Goal: Find specific page/section: Find specific page/section

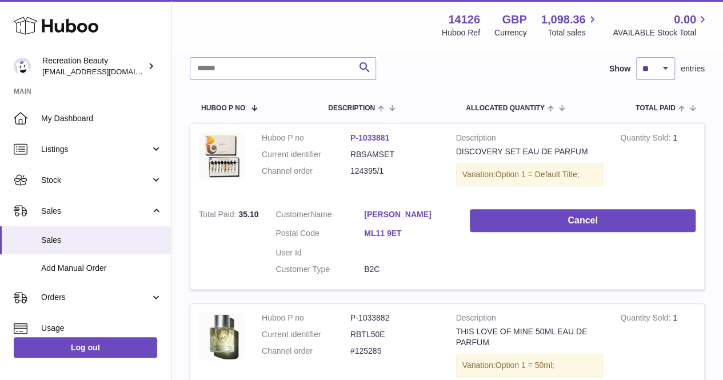
scroll to position [148, 0]
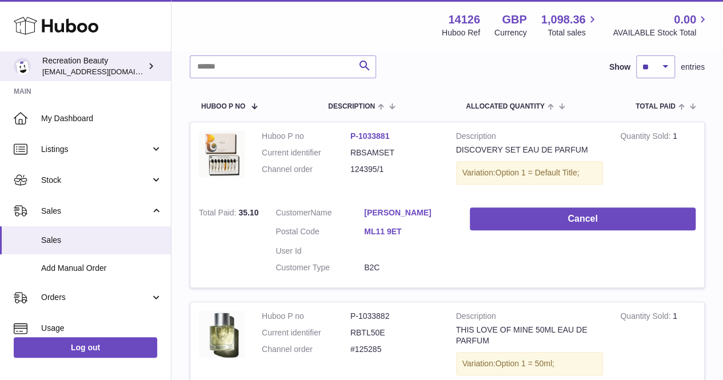
click at [133, 60] on div "Recreation Beauty [EMAIL_ADDRESS][DOMAIN_NAME]" at bounding box center [93, 66] width 103 height 22
click at [154, 66] on icon at bounding box center [151, 66] width 12 height 12
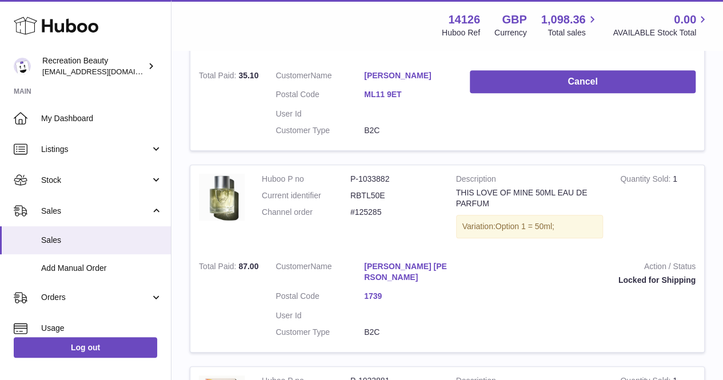
scroll to position [0, 0]
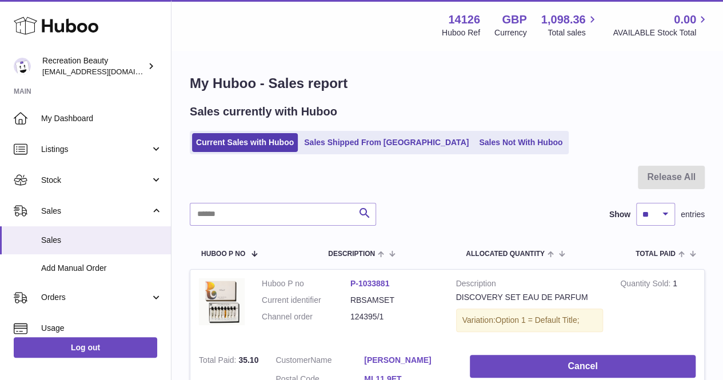
click at [355, 110] on div "Sales currently with Huboo" at bounding box center [447, 111] width 515 height 15
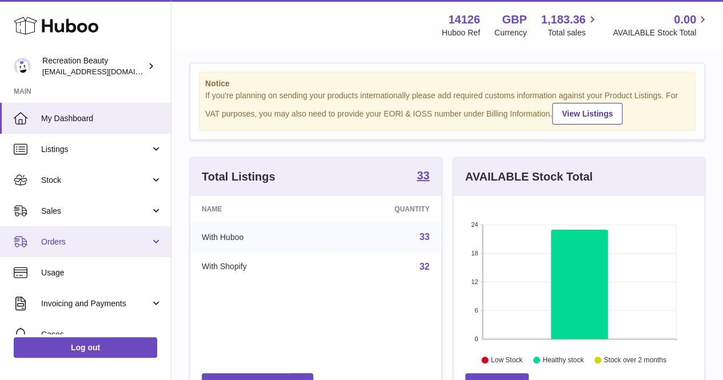
scroll to position [108, 0]
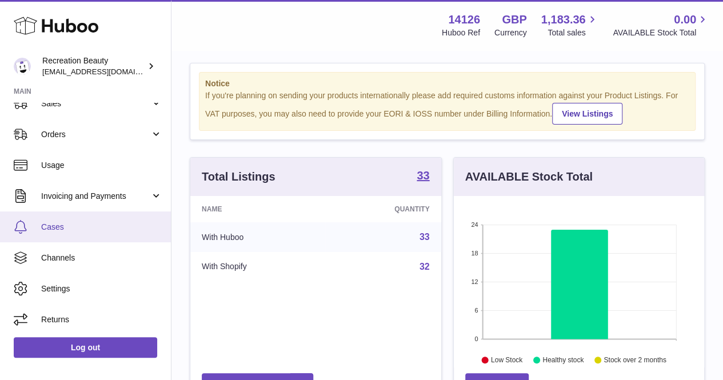
click at [82, 220] on link "Cases" at bounding box center [85, 227] width 171 height 31
click at [77, 222] on span "Cases" at bounding box center [101, 227] width 121 height 11
